Goal: Information Seeking & Learning: Find contact information

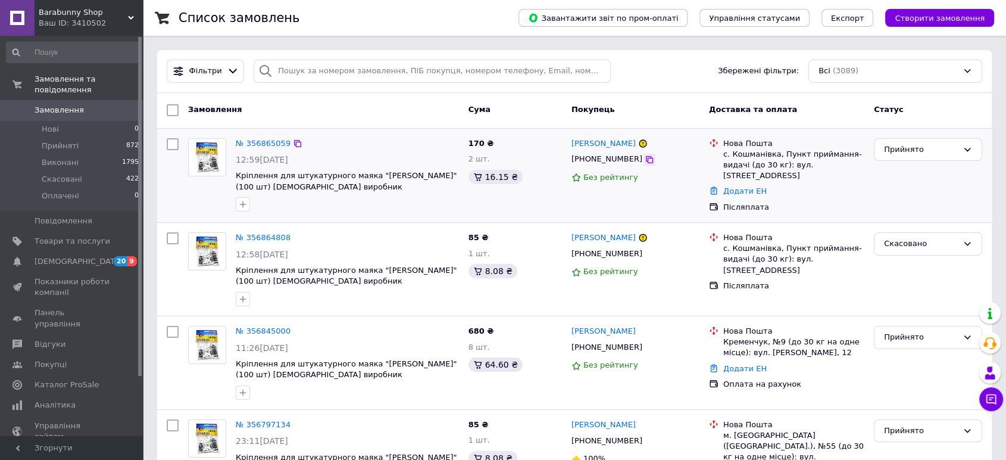
click at [646, 163] on icon at bounding box center [649, 159] width 7 height 7
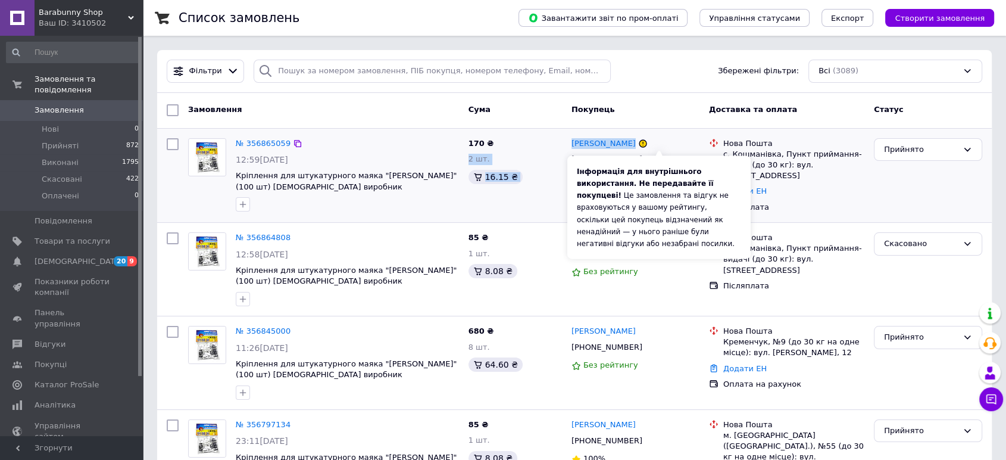
drag, startPoint x: 633, startPoint y: 142, endPoint x: 662, endPoint y: 144, distance: 28.7
click at [662, 144] on div "№ 356865059 12:59, 12.08.2025 Кріплення для штукатурного маяка "ЖУК" (100 шт) у…" at bounding box center [574, 175] width 825 height 85
click at [661, 155] on div "Інформація для внутрішнього використання. Не передавайте її покупцеві! Це замов…" at bounding box center [659, 206] width 183 height 103
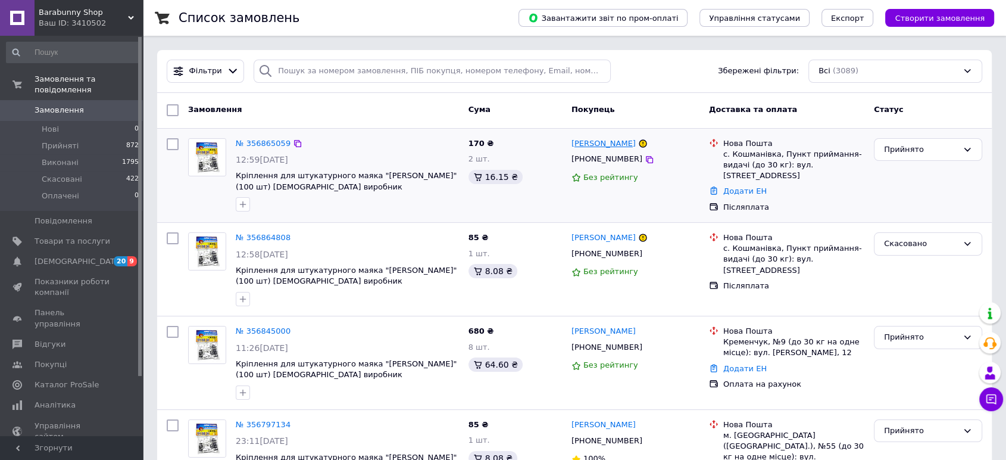
drag, startPoint x: 567, startPoint y: 140, endPoint x: 651, endPoint y: 142, distance: 84.0
click at [651, 142] on div "Валентин Максименко +380950344402 Без рейтингу" at bounding box center [636, 175] width 138 height 85
copy link "Валентин Максименко"
click at [759, 152] on div "с. Кошманівка, Пункт приймання-видачі (до 30 кг): вул. Центральна, 43" at bounding box center [794, 165] width 141 height 33
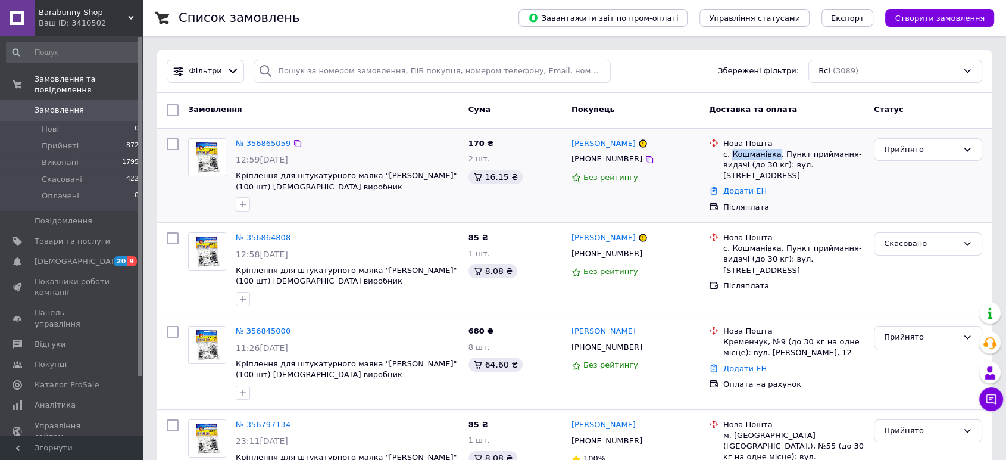
copy div "Кошманівка"
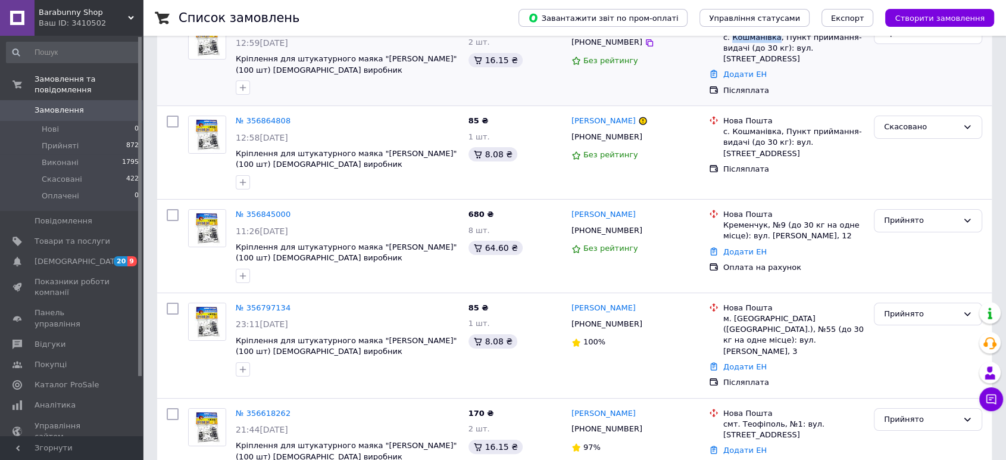
scroll to position [132, 0]
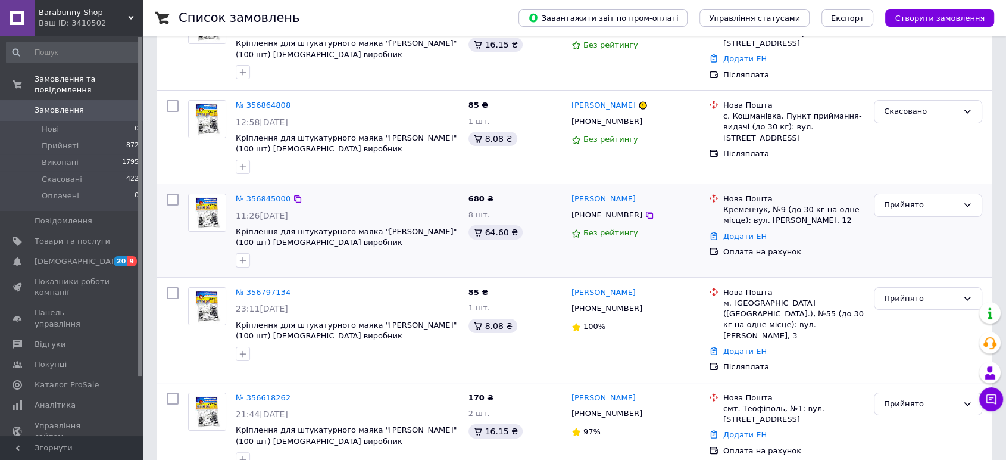
drag, startPoint x: 654, startPoint y: 198, endPoint x: 570, endPoint y: 193, distance: 84.1
click at [571, 193] on div "Василий Крумкачьов" at bounding box center [636, 199] width 130 height 14
copy link "Василий Крумкачьов"
click at [648, 210] on div "+380975593004" at bounding box center [636, 215] width 130 height 14
click at [644, 209] on div at bounding box center [650, 215] width 12 height 12
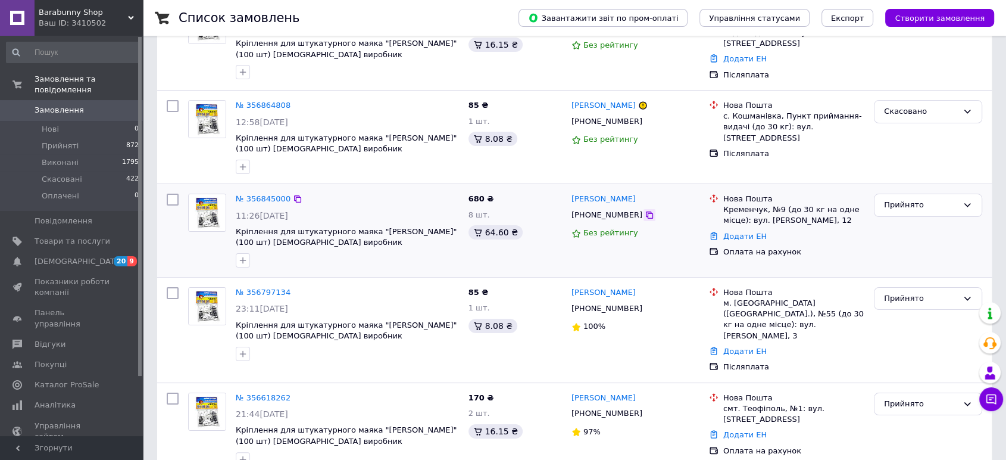
click at [646, 213] on icon at bounding box center [649, 214] width 7 height 7
drag, startPoint x: 659, startPoint y: 198, endPoint x: 572, endPoint y: 199, distance: 86.9
click at [572, 199] on div "Василий Крумкачьов" at bounding box center [636, 199] width 130 height 14
copy link "Василий Крумкачьов"
click at [747, 209] on div "Кременчук, №9 (до 30 кг на одне місце): вул. Тараса Бульби, 12" at bounding box center [794, 214] width 141 height 21
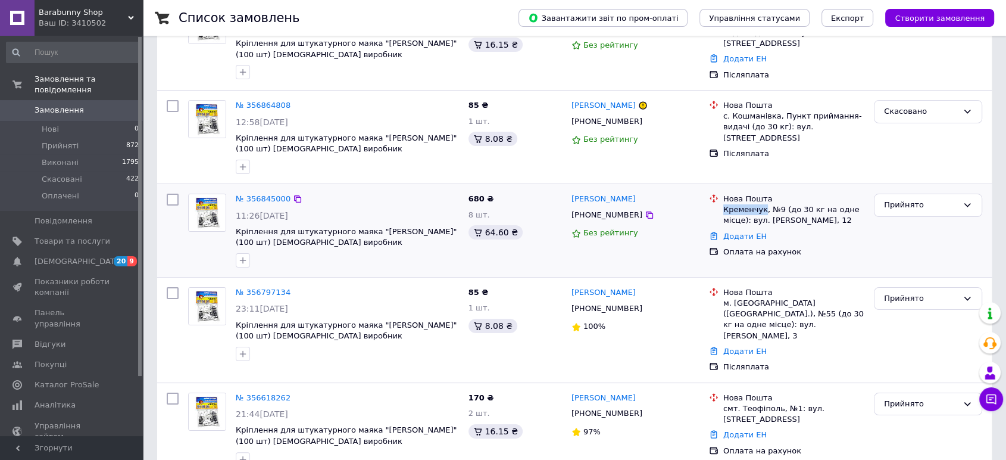
click at [747, 209] on div "Кременчук, №9 (до 30 кг на одне місце): вул. Тараса Бульби, 12" at bounding box center [794, 214] width 141 height 21
copy div "Кременчук"
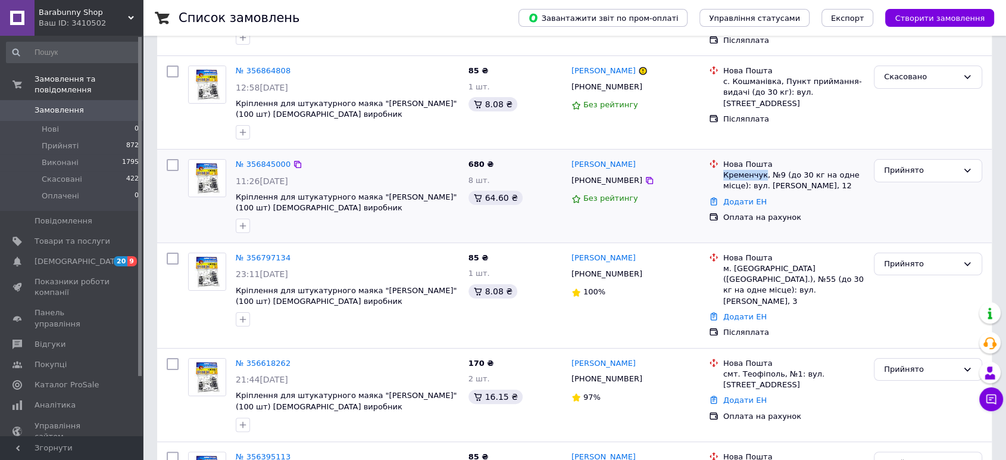
scroll to position [198, 0]
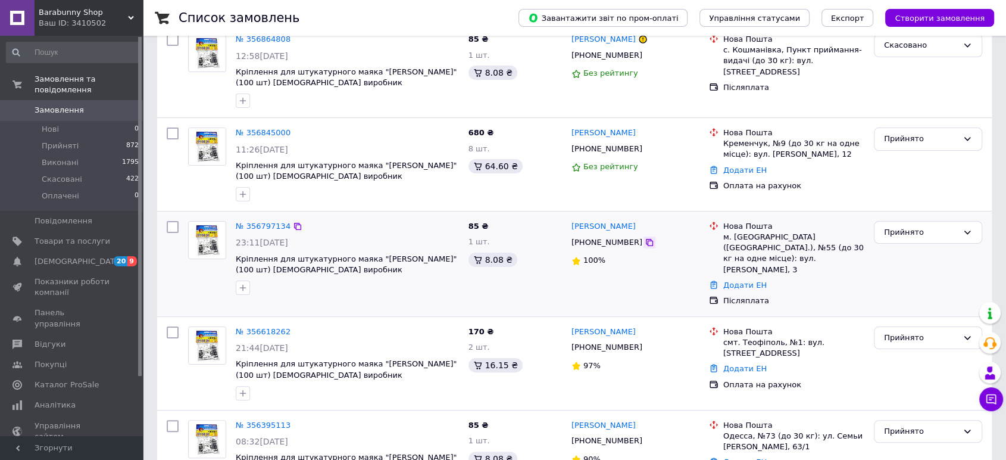
click at [645, 240] on icon at bounding box center [650, 243] width 10 height 10
drag, startPoint x: 615, startPoint y: 227, endPoint x: 570, endPoint y: 225, distance: 44.8
click at [571, 225] on div "Олег Цимбала" at bounding box center [636, 227] width 130 height 14
copy link "Олег Цимбала"
click at [739, 233] on div "м. Київ (Київська обл.), №55 (до 30 кг на одне місце): вул. Дениса Монастирсько…" at bounding box center [794, 253] width 141 height 43
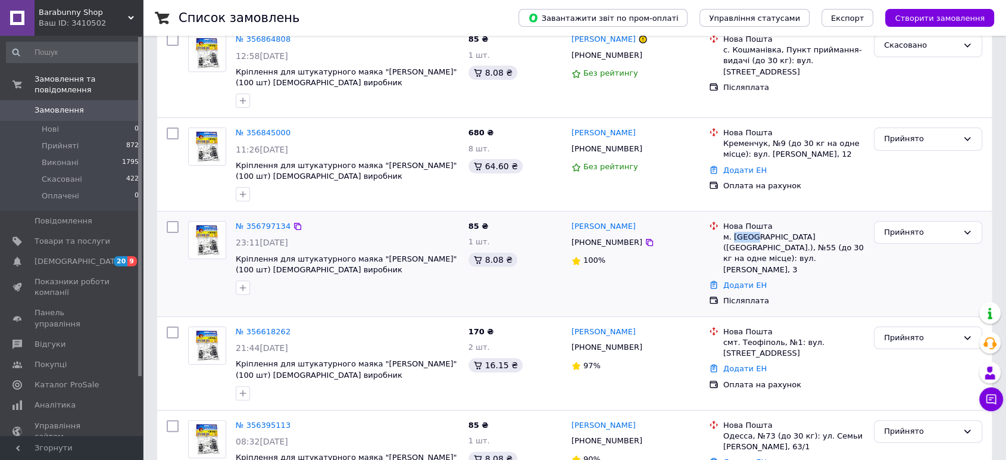
click at [739, 233] on div "м. Київ (Київська обл.), №55 (до 30 кг на одне місце): вул. Дениса Монастирсько…" at bounding box center [794, 253] width 141 height 43
copy div "Київ"
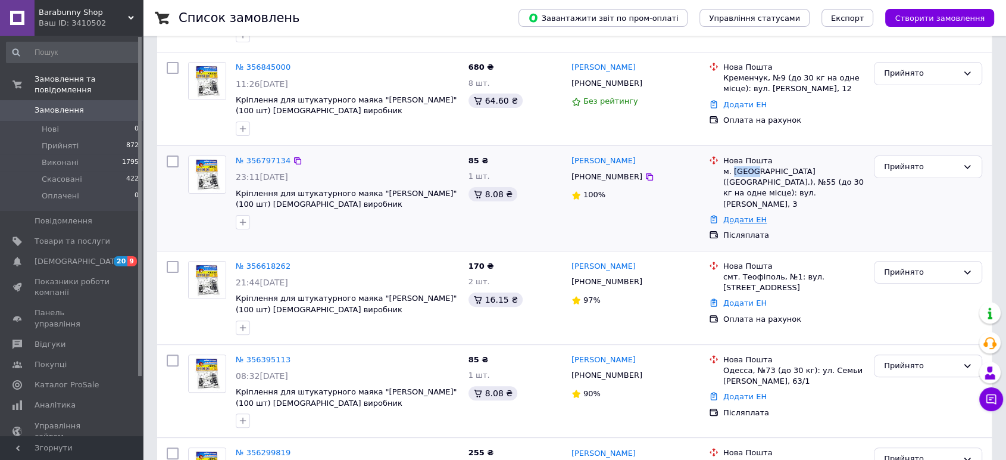
scroll to position [264, 0]
drag, startPoint x: 648, startPoint y: 258, endPoint x: 571, endPoint y: 250, distance: 77.8
click at [571, 259] on div "[PERSON_NAME]" at bounding box center [636, 266] width 130 height 14
copy link "[PERSON_NAME]"
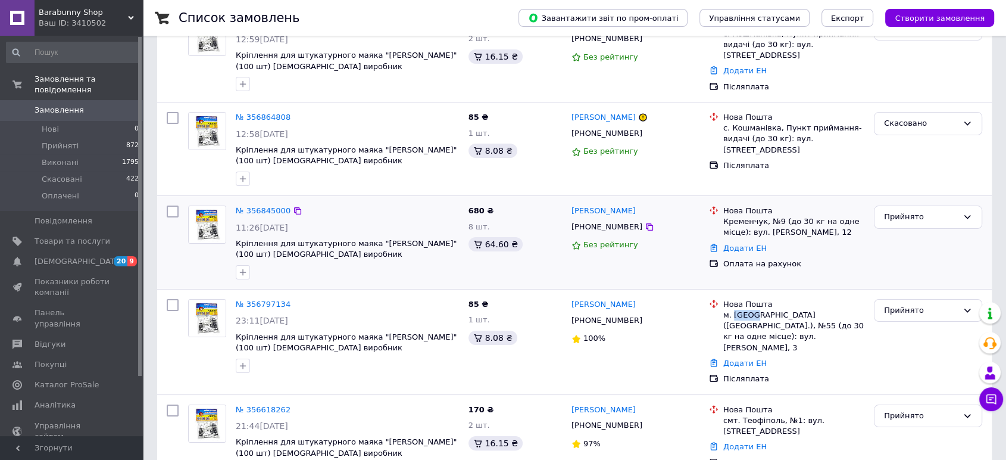
scroll to position [198, 0]
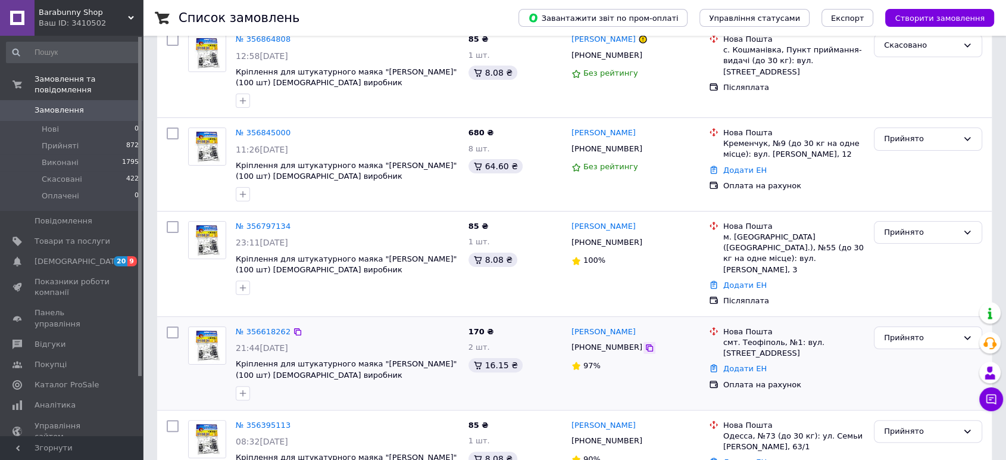
click at [645, 343] on icon at bounding box center [650, 348] width 10 height 10
drag, startPoint x: 662, startPoint y: 314, endPoint x: 568, endPoint y: 317, distance: 94.2
click at [568, 322] on div "Станіслав Ярошенко +380676865306 97%" at bounding box center [636, 363] width 138 height 83
copy link "[PERSON_NAME]"
click at [753, 337] on div "смт. Теофіполь, №1: вул. [STREET_ADDRESS]" at bounding box center [794, 347] width 141 height 21
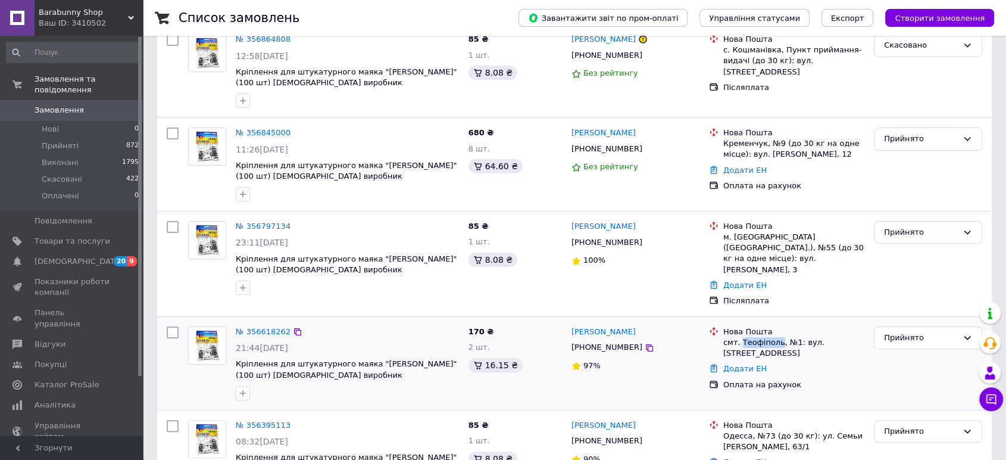
click at [753, 337] on div "смт. Теофіполь, №1: вул. [STREET_ADDRESS]" at bounding box center [794, 347] width 141 height 21
copy div "Теофіполь"
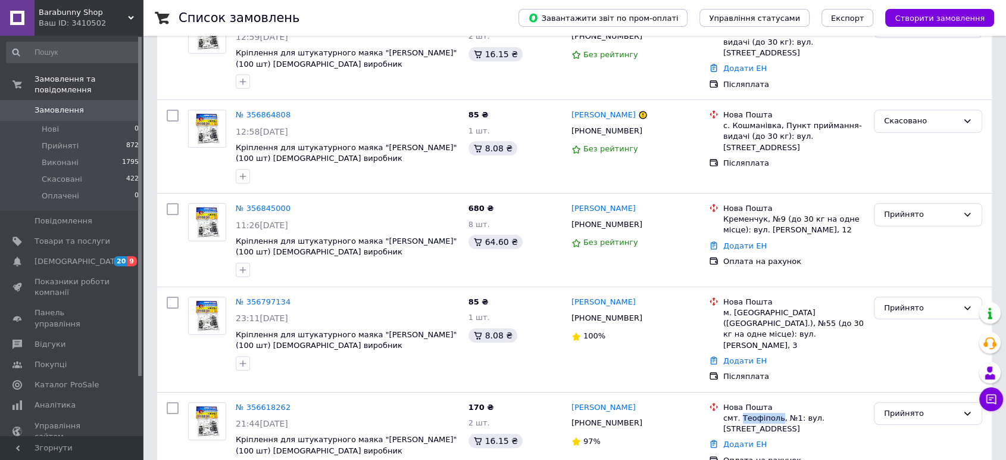
scroll to position [0, 0]
